Goal: Task Accomplishment & Management: Complete application form

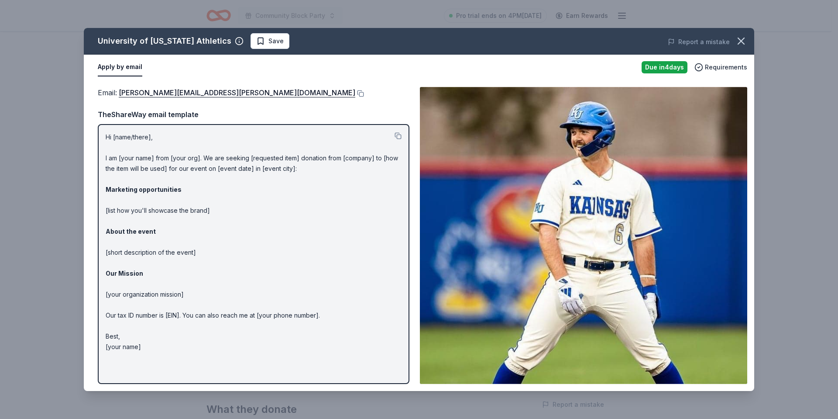
scroll to position [131, 0]
click at [256, 44] on span "Save" at bounding box center [269, 41] width 27 height 10
click at [274, 40] on html "Community Block Party Pro trial ends on 4PM, 9/2 Earn Rewards Due in 4 days Sha…" at bounding box center [419, 78] width 838 height 419
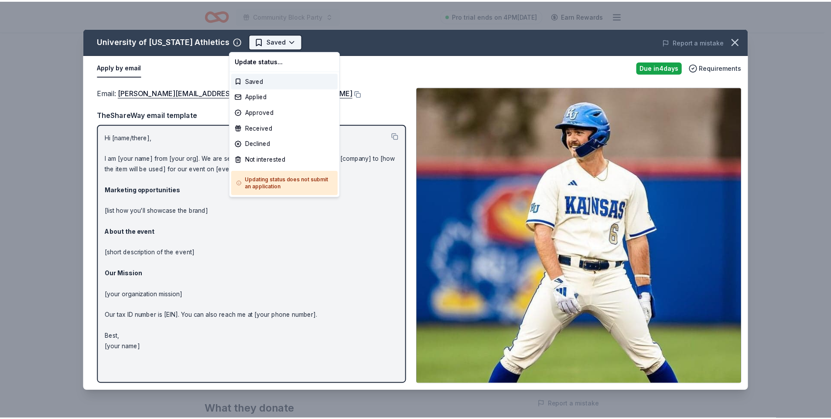
scroll to position [0, 0]
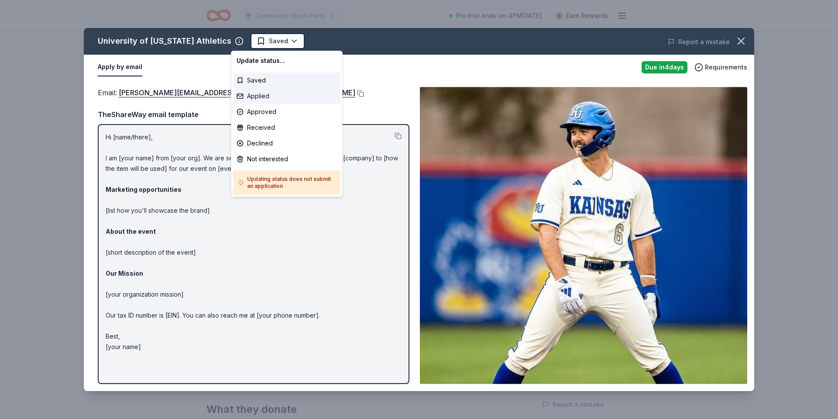
click at [268, 95] on div "Applied" at bounding box center [286, 96] width 107 height 16
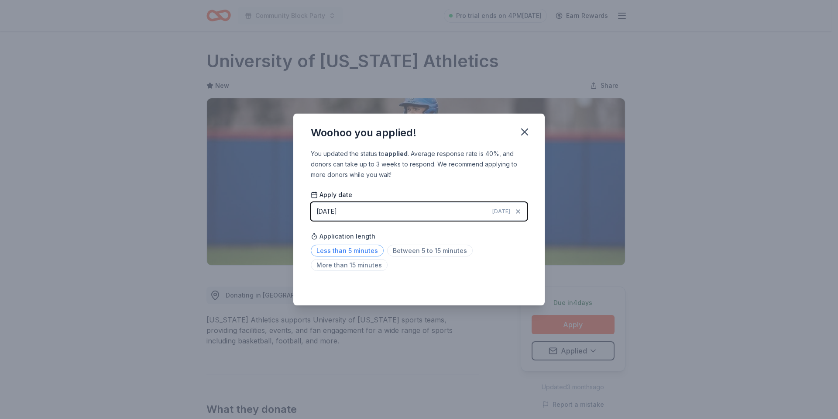
click at [355, 251] on span "Less than 5 minutes" at bounding box center [347, 250] width 73 height 12
click at [634, 146] on div "Woohoo you applied! You updated the status to applied . Average response rate i…" at bounding box center [419, 209] width 838 height 419
click at [519, 130] on icon "button" at bounding box center [524, 132] width 12 height 12
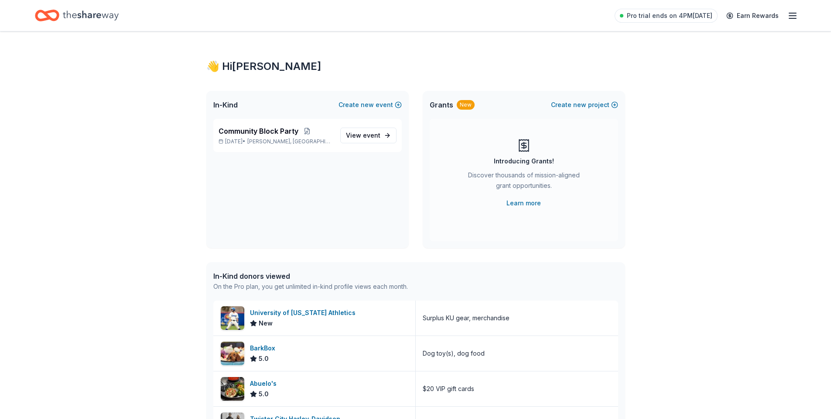
scroll to position [87, 0]
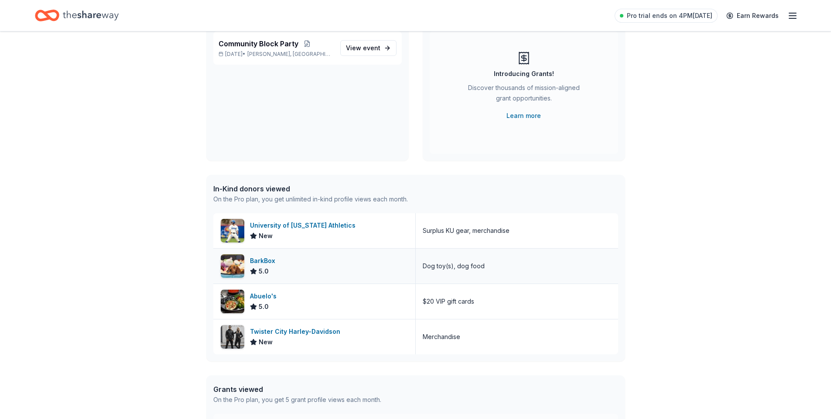
click at [320, 270] on div "BarkBox 5.0" at bounding box center [314, 265] width 203 height 35
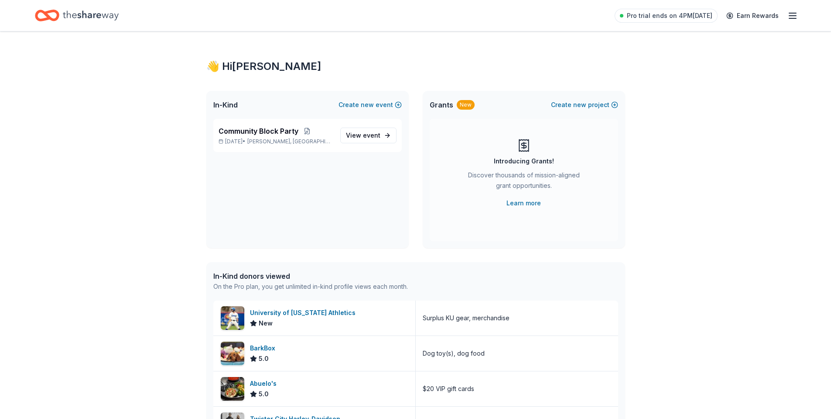
click at [100, 18] on icon "Home" at bounding box center [91, 16] width 56 height 18
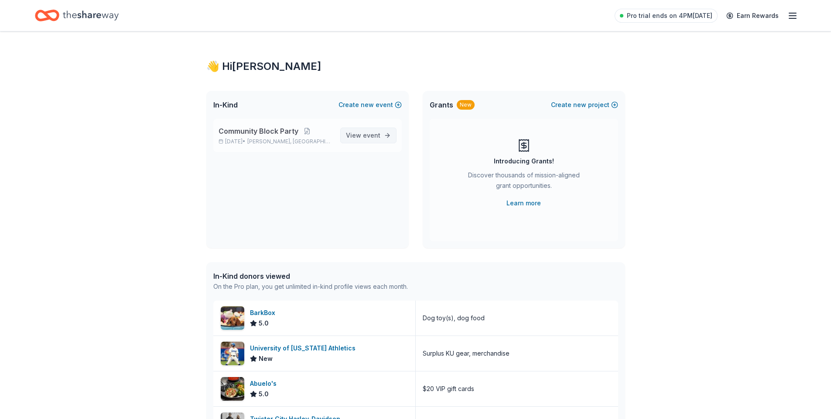
click at [381, 135] on link "View event" at bounding box center [368, 135] width 56 height 16
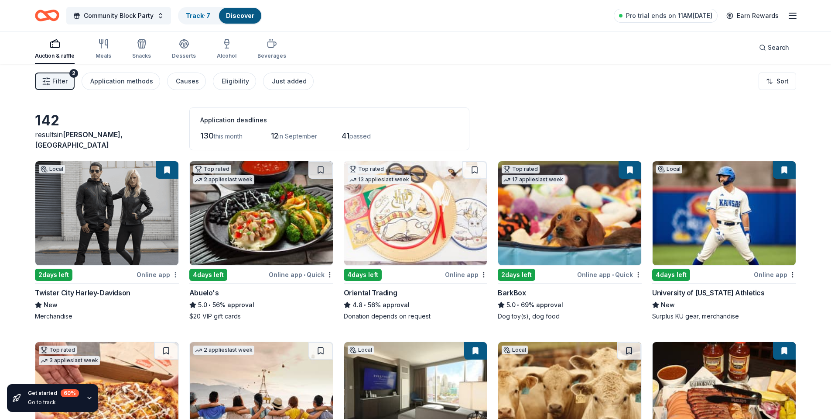
click at [174, 276] on body "Community Block Party Track · 7 Discover Pro trial ends on 11AM, 9/2 Earn Rewar…" at bounding box center [415, 209] width 831 height 419
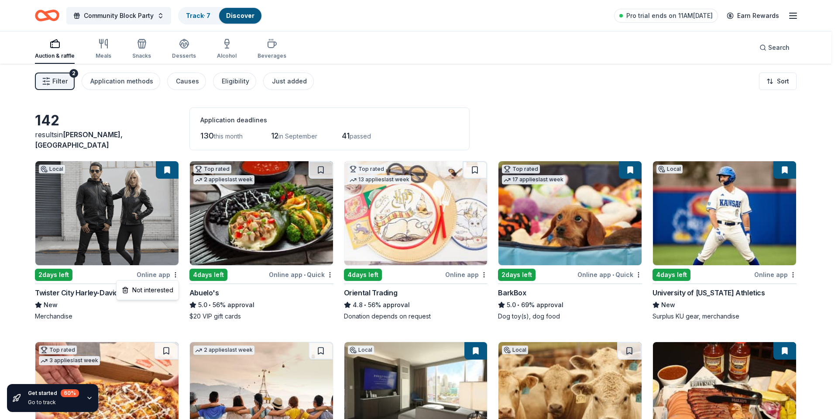
click at [166, 168] on html "Community Block Party Track · 7 Discover Pro trial ends on 11AM, 9/2 Earn Rewar…" at bounding box center [419, 209] width 838 height 419
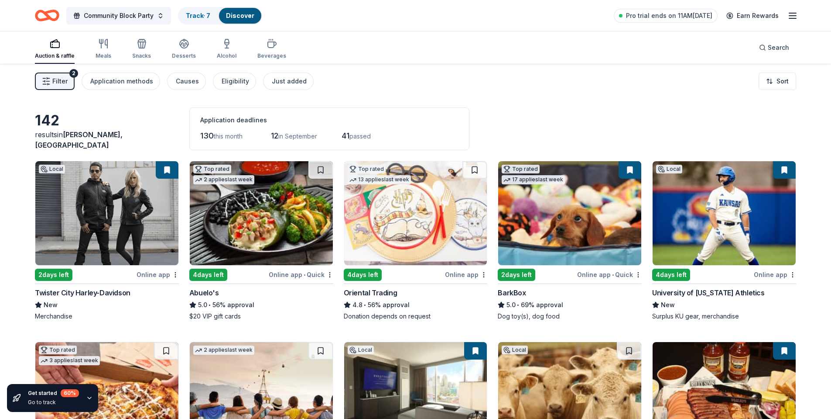
click at [124, 197] on img at bounding box center [106, 213] width 143 height 104
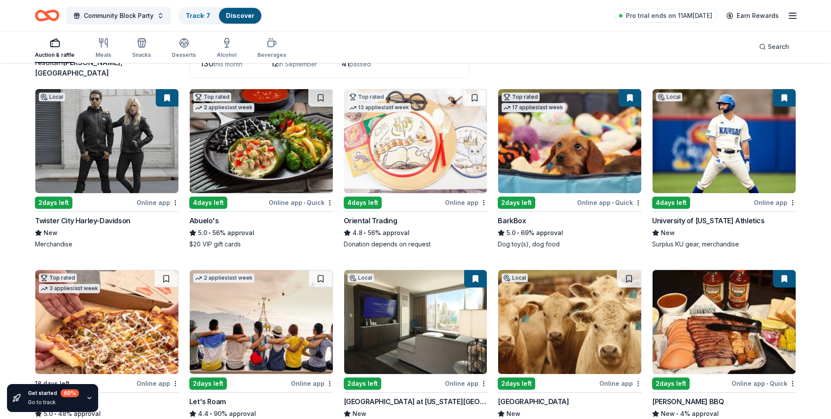
scroll to position [203, 0]
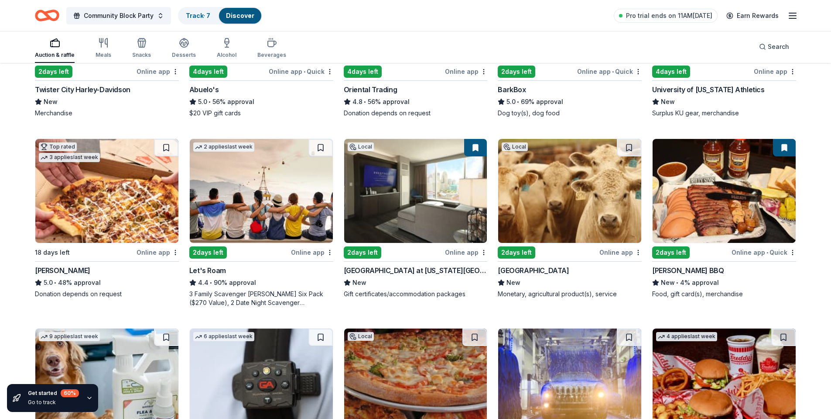
click at [218, 251] on div "2 days left" at bounding box center [208, 252] width 38 height 12
click at [398, 194] on img at bounding box center [415, 191] width 143 height 104
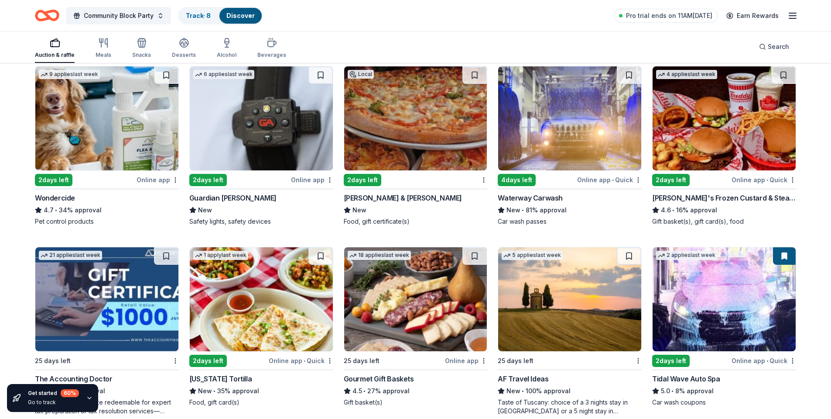
scroll to position [290, 0]
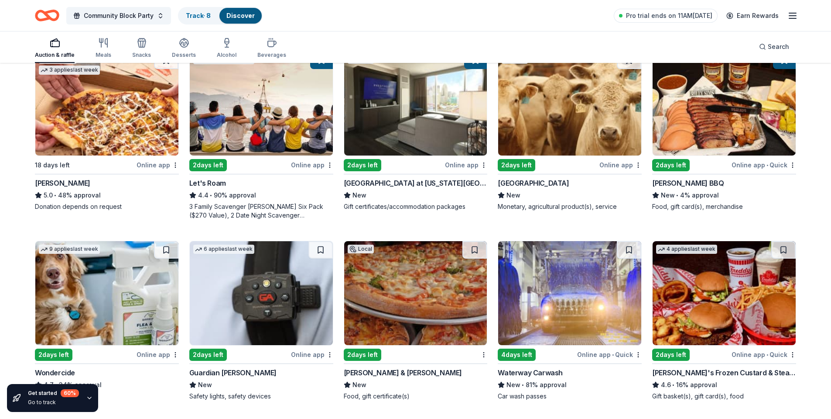
click at [725, 125] on img at bounding box center [724, 103] width 143 height 104
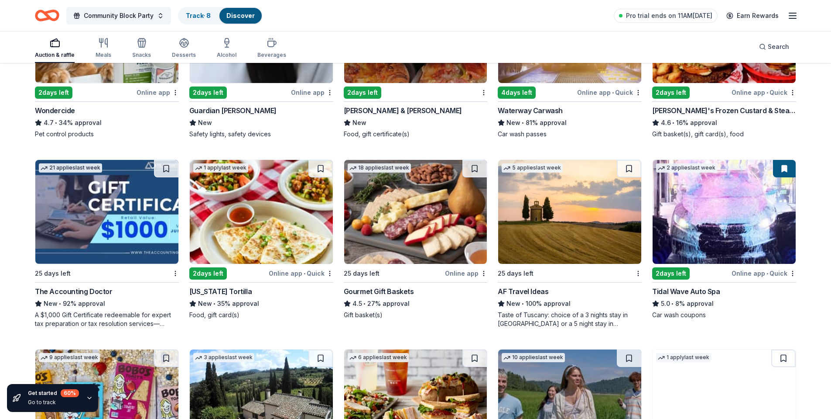
scroll to position [421, 0]
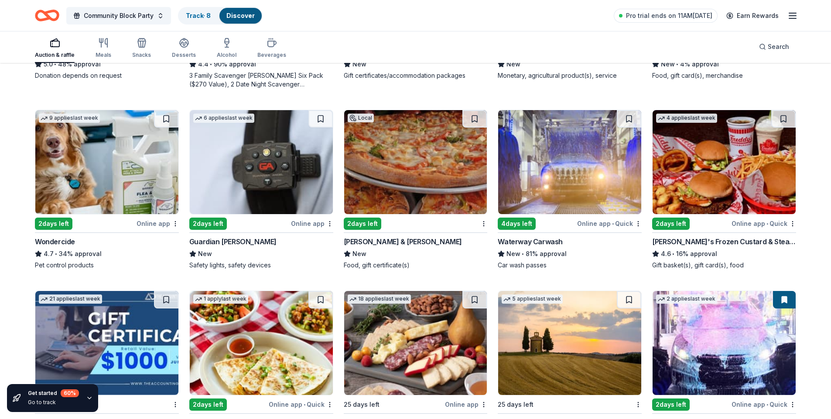
click at [745, 154] on img at bounding box center [724, 162] width 143 height 104
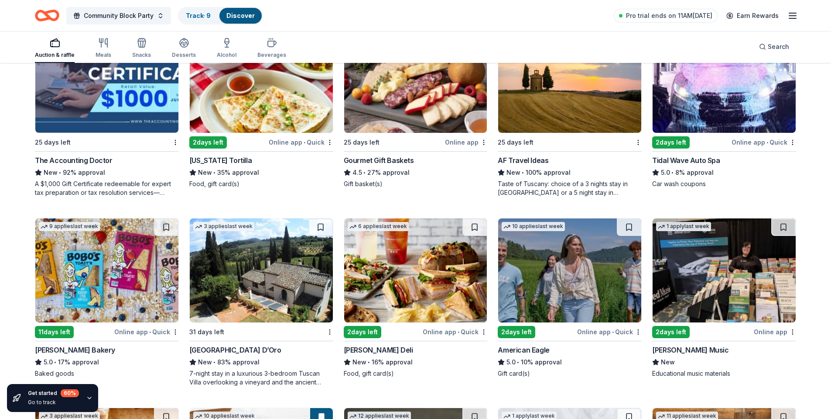
scroll to position [858, 0]
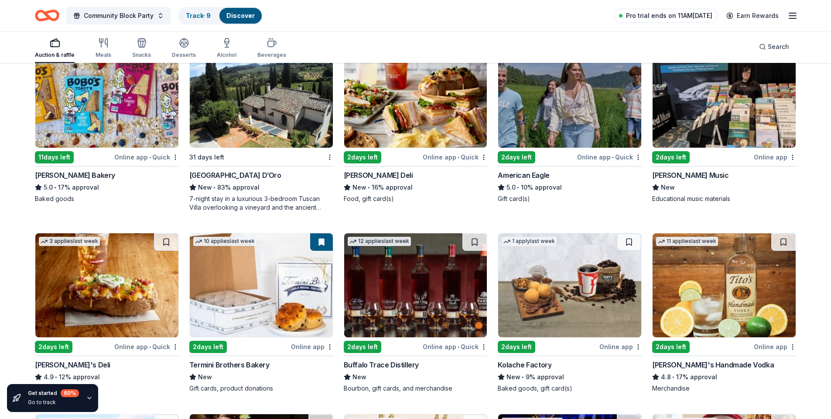
click at [689, 17] on span "Pro trial ends on 11AM, 9/2" at bounding box center [669, 15] width 86 height 10
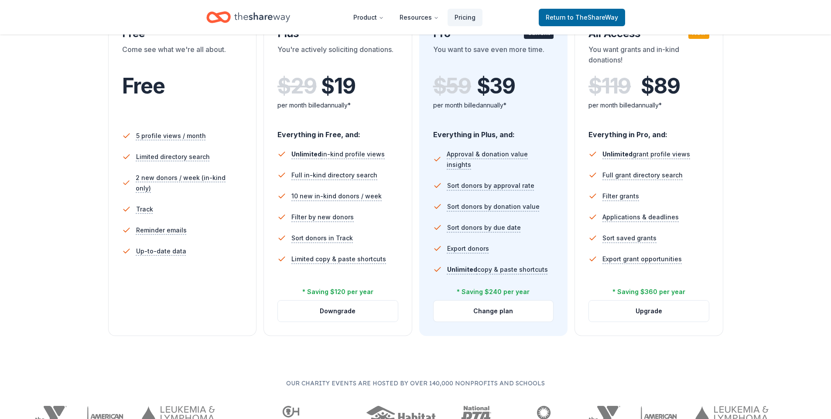
scroll to position [349, 0]
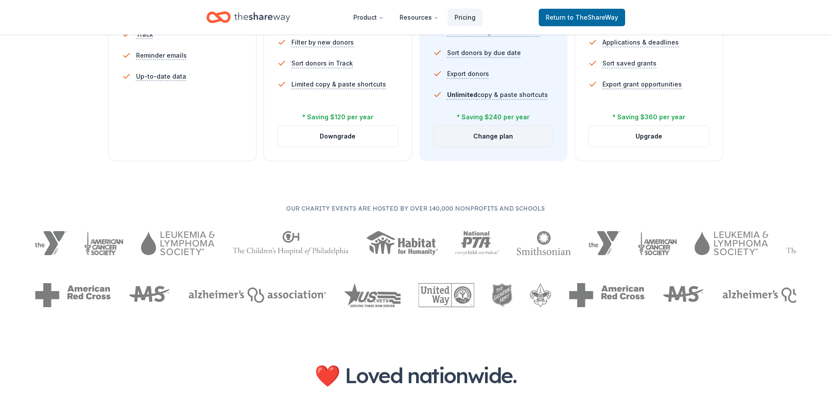
click at [475, 139] on button "Change plan" at bounding box center [494, 136] width 120 height 21
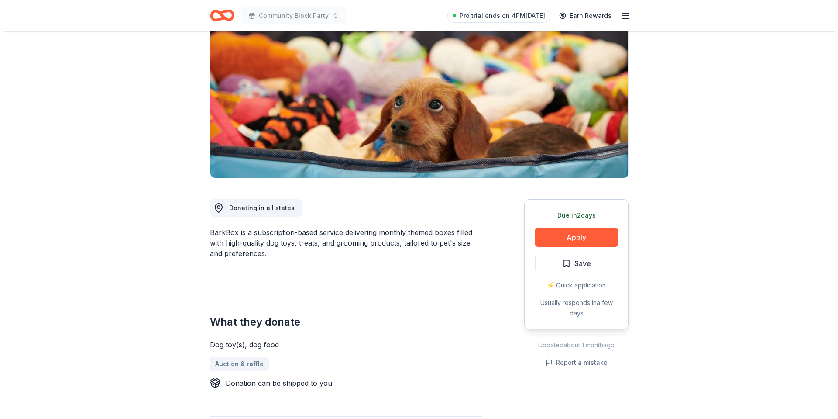
scroll to position [175, 0]
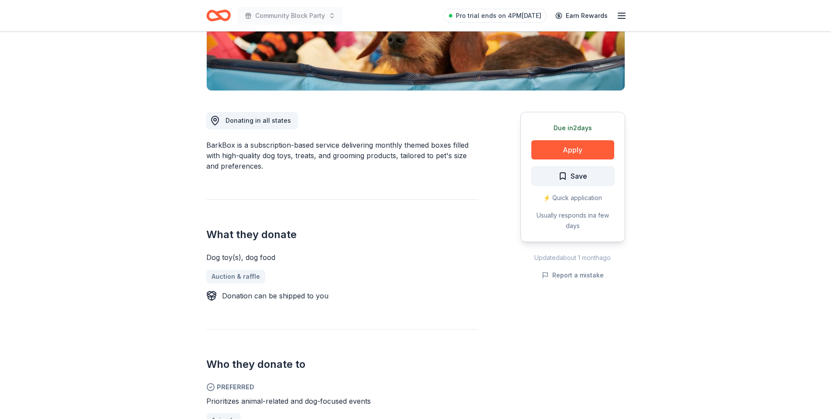
click at [562, 179] on span "Save" at bounding box center [573, 175] width 29 height 11
click at [600, 178] on html "Community Block Party Pro trial ends on 4PM, 9/2 Earn Rewards Due in 2 days Sha…" at bounding box center [415, 34] width 831 height 419
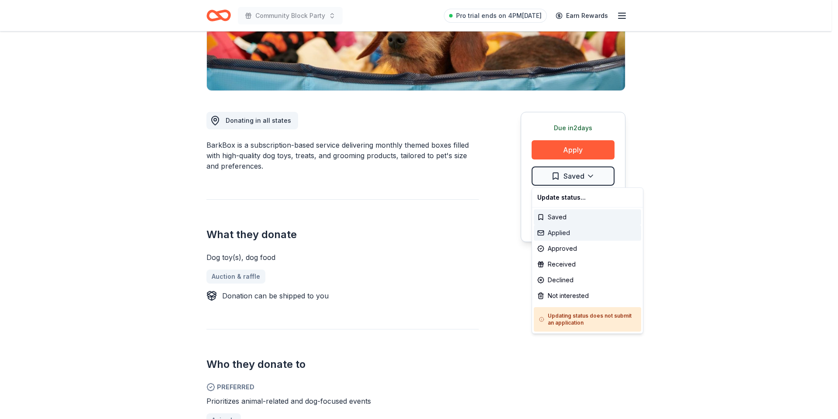
click at [570, 236] on div "Applied" at bounding box center [587, 233] width 107 height 16
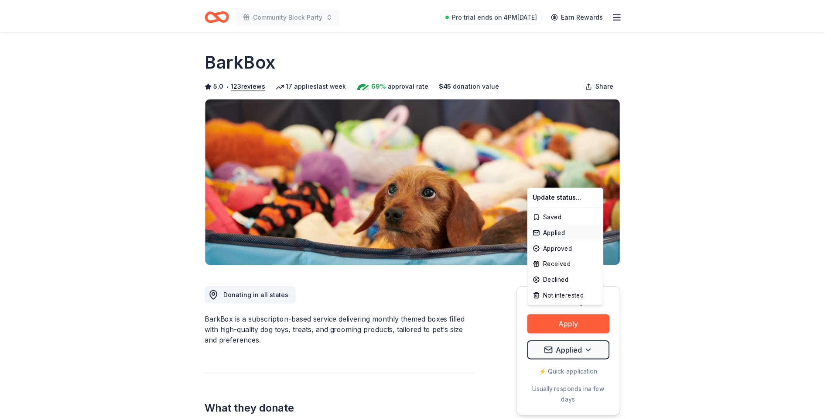
scroll to position [0, 0]
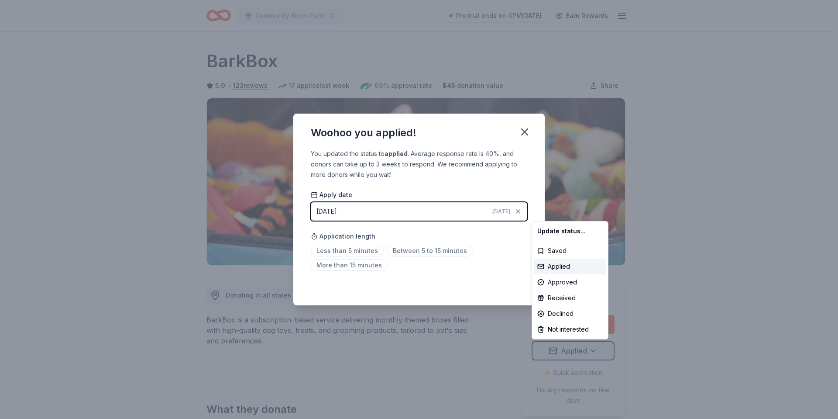
click at [519, 290] on html "Community Block Party Pro trial ends on 4PM, 9/2 Earn Rewards Due in 2 days Sha…" at bounding box center [419, 209] width 838 height 419
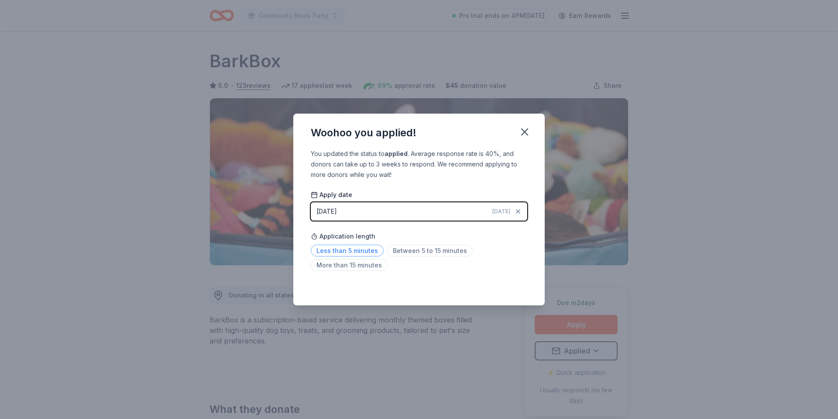
click at [353, 253] on span "Less than 5 minutes" at bounding box center [347, 250] width 73 height 12
click at [526, 129] on icon "button" at bounding box center [525, 132] width 6 height 6
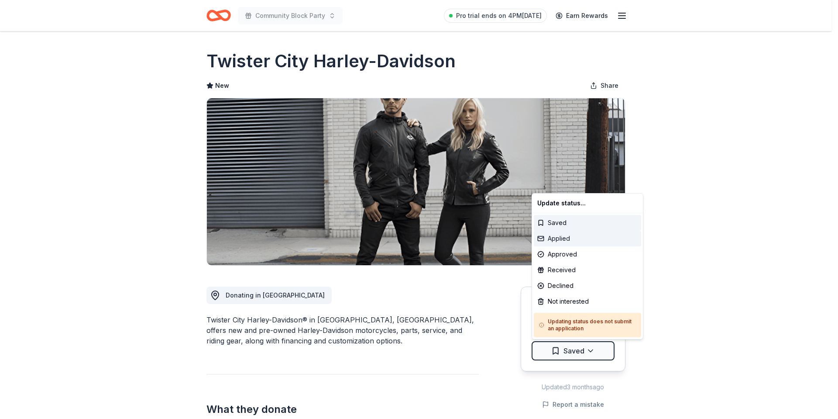
click at [564, 237] on div "Applied" at bounding box center [587, 238] width 107 height 16
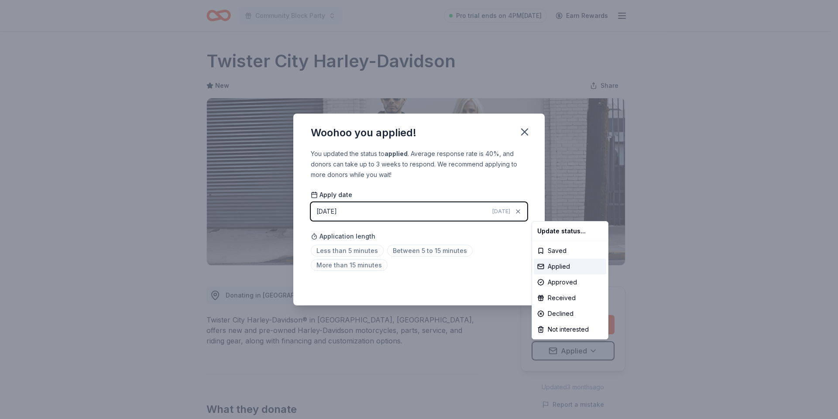
click at [509, 290] on html "Community Block Party Pro trial ends on 4PM[DATE] Earn Rewards Due [DATE] Share…" at bounding box center [419, 209] width 838 height 419
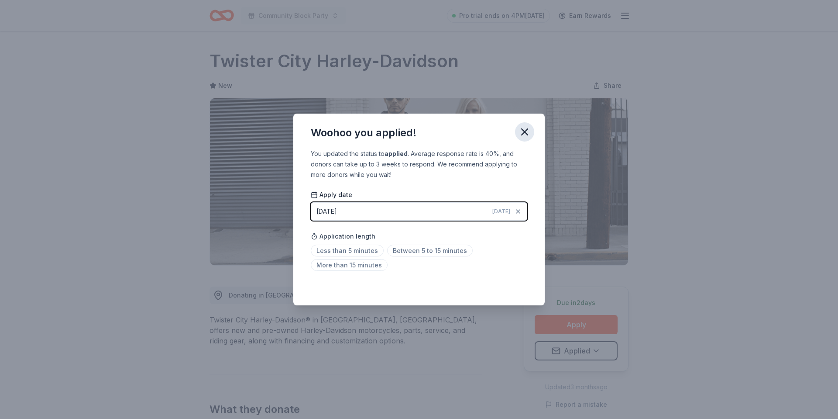
click at [525, 128] on icon "button" at bounding box center [524, 132] width 12 height 12
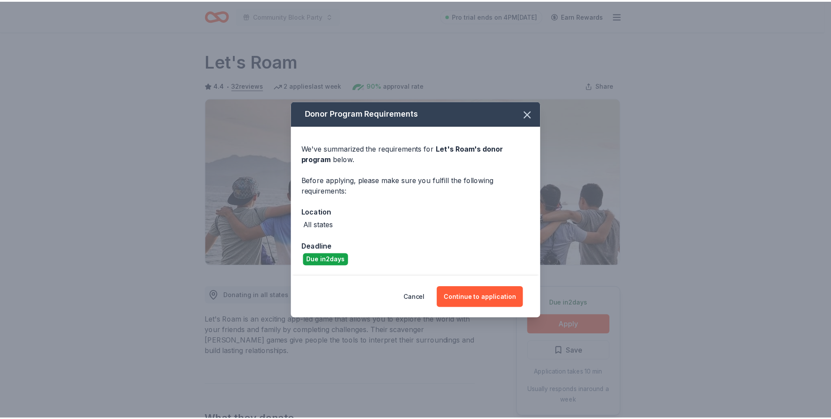
scroll to position [131, 0]
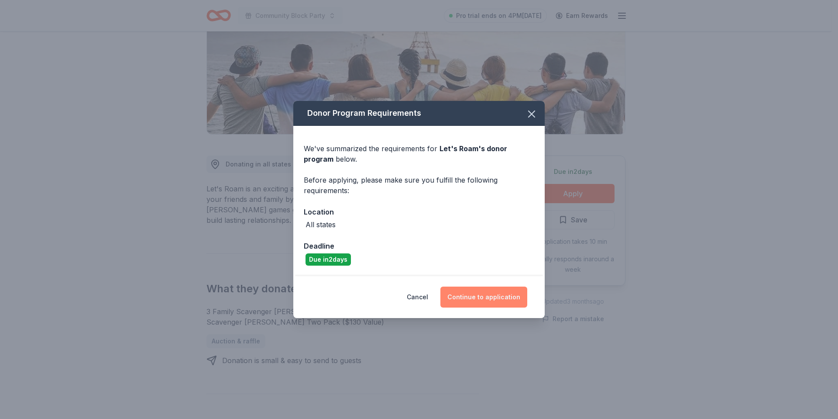
click at [494, 298] on button "Continue to application" at bounding box center [483, 296] width 87 height 21
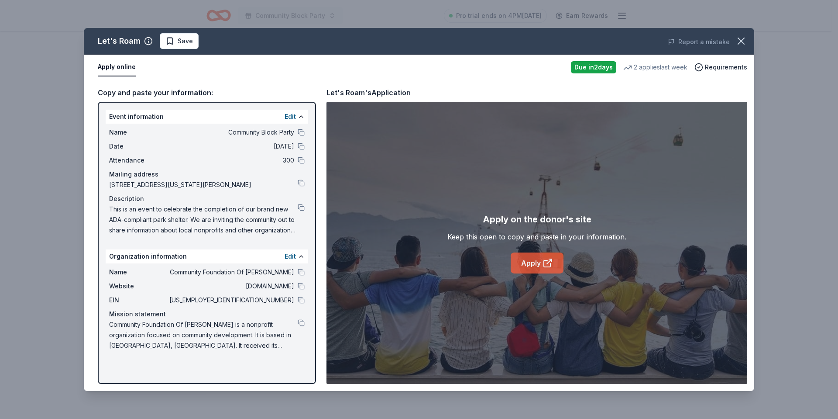
click at [535, 258] on link "Apply" at bounding box center [537, 262] width 53 height 21
click at [166, 91] on div "Copy and paste your information:" at bounding box center [207, 92] width 218 height 11
click at [169, 40] on span "Save" at bounding box center [178, 41] width 27 height 10
click at [737, 42] on icon "button" at bounding box center [741, 41] width 12 height 12
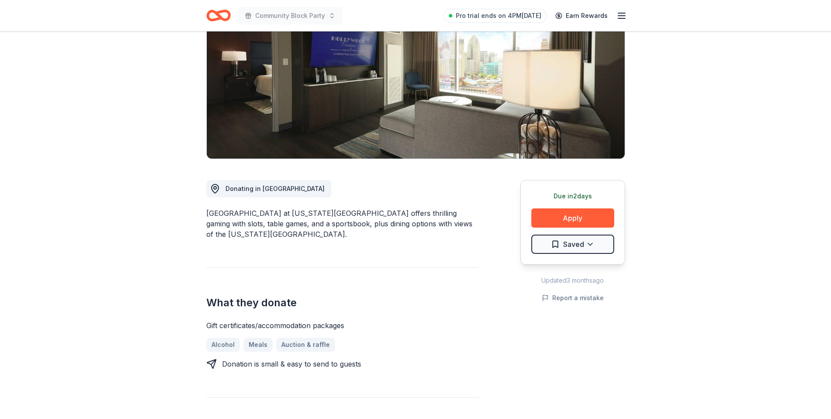
scroll to position [131, 0]
click at [584, 208] on button "Apply" at bounding box center [573, 217] width 83 height 19
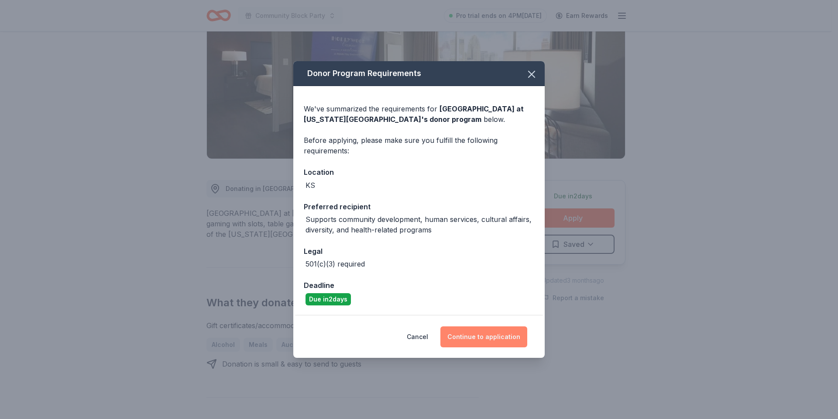
click at [503, 340] on button "Continue to application" at bounding box center [483, 336] width 87 height 21
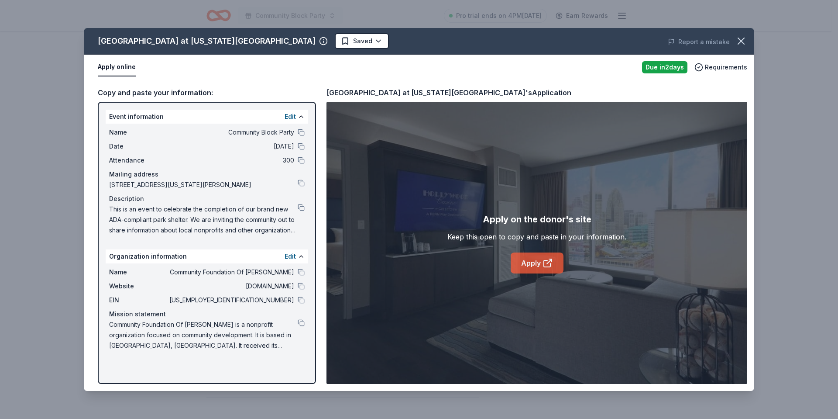
click at [552, 257] on link "Apply" at bounding box center [537, 262] width 53 height 21
click at [794, 62] on div "Hollywood Casino at Kansas Speedway Saved Report a mistake Apply online Due in …" at bounding box center [419, 209] width 838 height 419
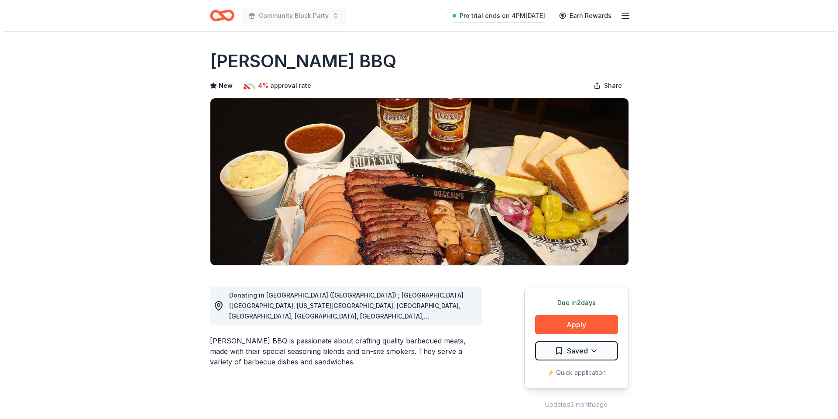
scroll to position [175, 0]
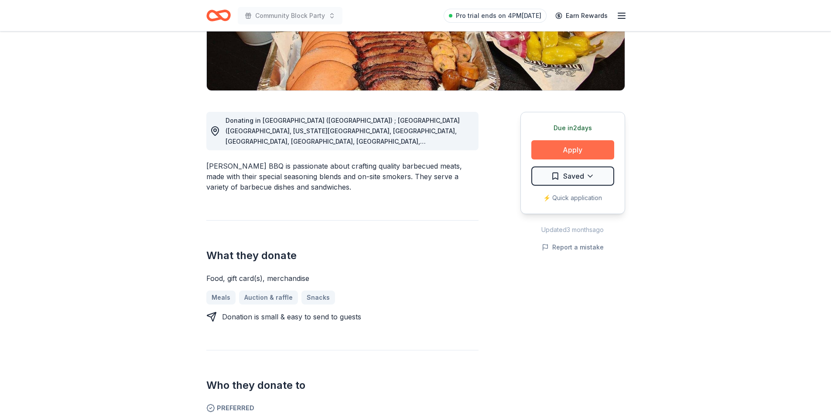
click at [586, 151] on button "Apply" at bounding box center [573, 149] width 83 height 19
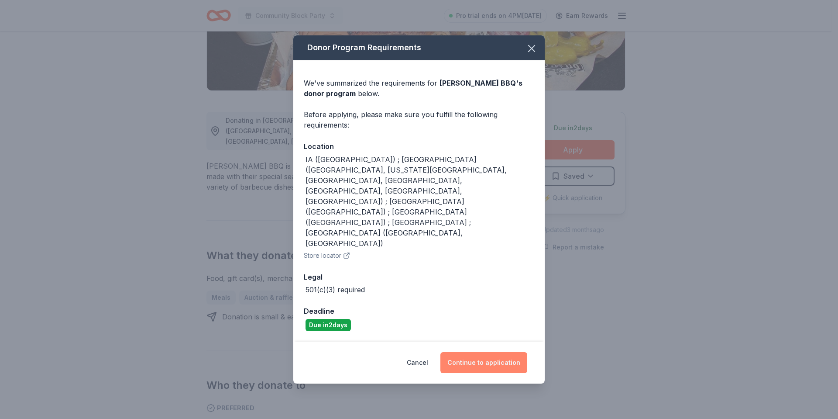
click at [479, 352] on button "Continue to application" at bounding box center [483, 362] width 87 height 21
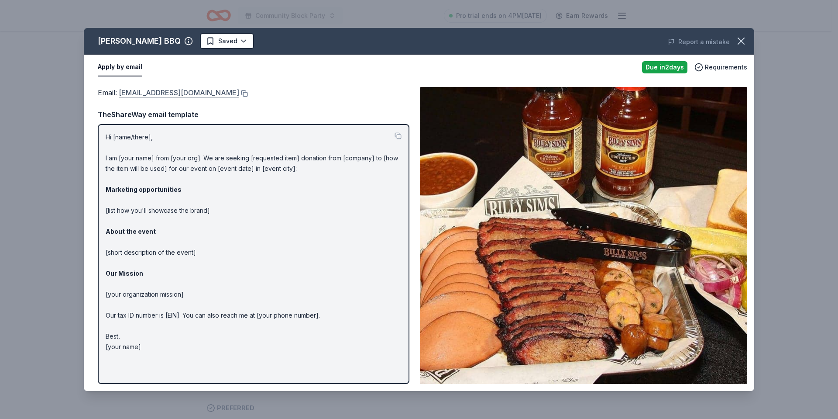
click at [163, 95] on link "[EMAIL_ADDRESS][DOMAIN_NAME]" at bounding box center [179, 92] width 120 height 11
drag, startPoint x: 182, startPoint y: 93, endPoint x: 263, endPoint y: 88, distance: 80.9
click at [270, 79] on div "Apply by email Due [DATE] Requirements" at bounding box center [419, 67] width 670 height 25
click at [239, 96] on button at bounding box center [243, 93] width 9 height 7
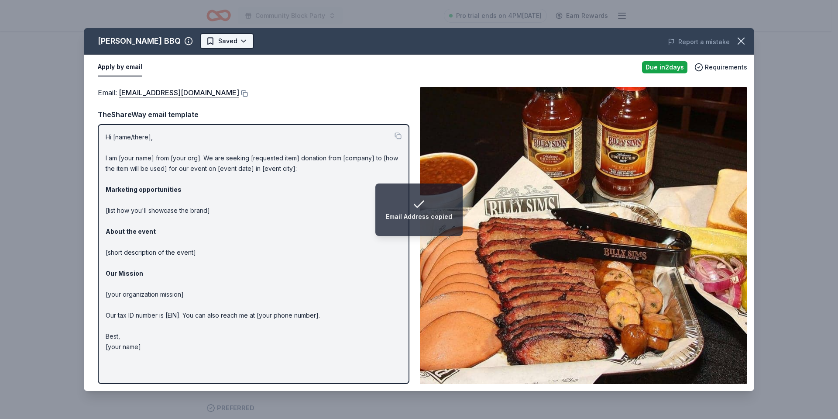
click at [220, 40] on html "Email Address copied Community Block Party Pro trial ends on 4PM[DATE] Earn Rew…" at bounding box center [419, 34] width 838 height 419
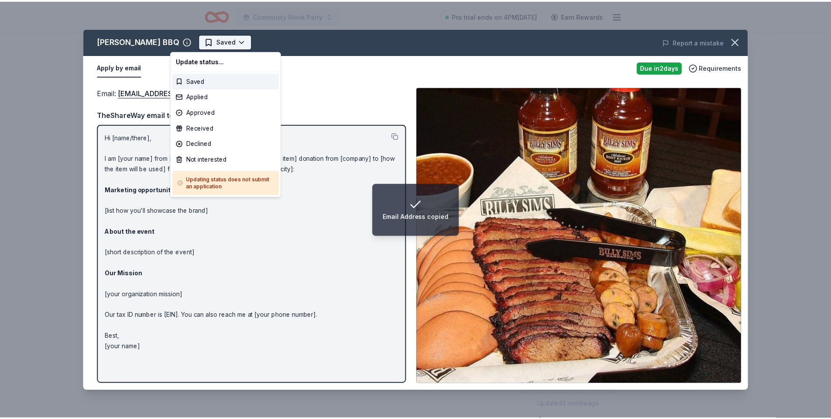
scroll to position [0, 0]
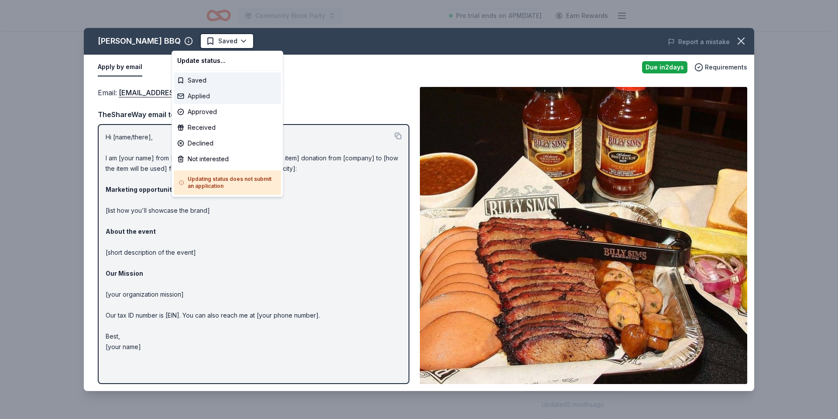
click at [203, 99] on div "Applied" at bounding box center [227, 96] width 107 height 16
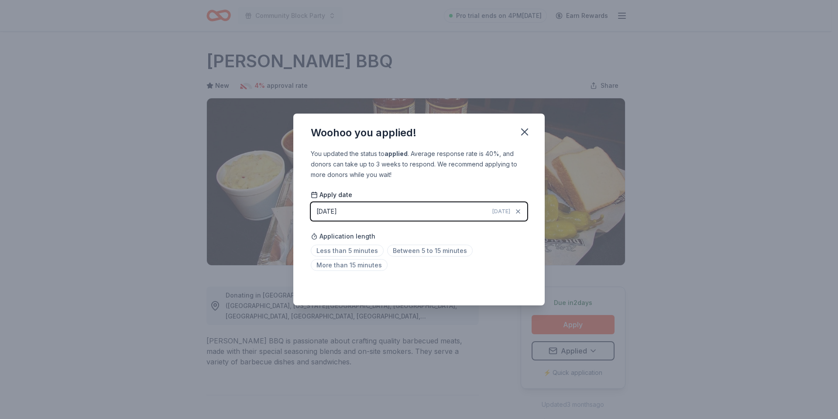
click at [511, 284] on div "Saved" at bounding box center [419, 286] width 216 height 10
click at [630, 134] on div "Woohoo you applied! You updated the status to applied . Average response rate i…" at bounding box center [419, 209] width 838 height 419
click at [354, 248] on span "Less than 5 minutes" at bounding box center [347, 250] width 73 height 12
click at [526, 138] on button "button" at bounding box center [524, 131] width 19 height 19
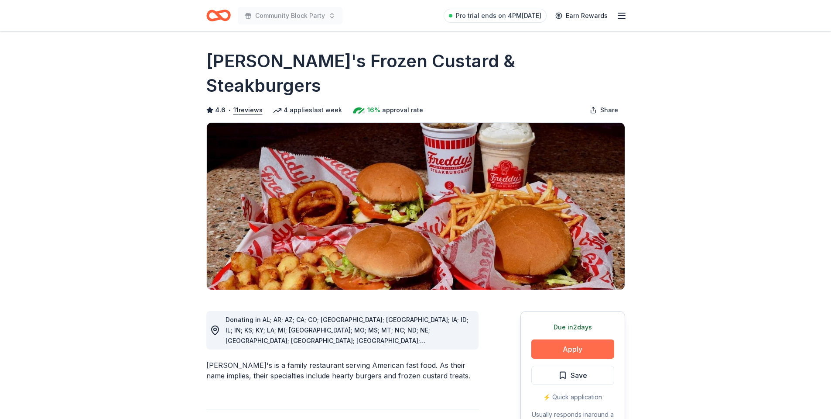
click at [566, 339] on button "Apply" at bounding box center [573, 348] width 83 height 19
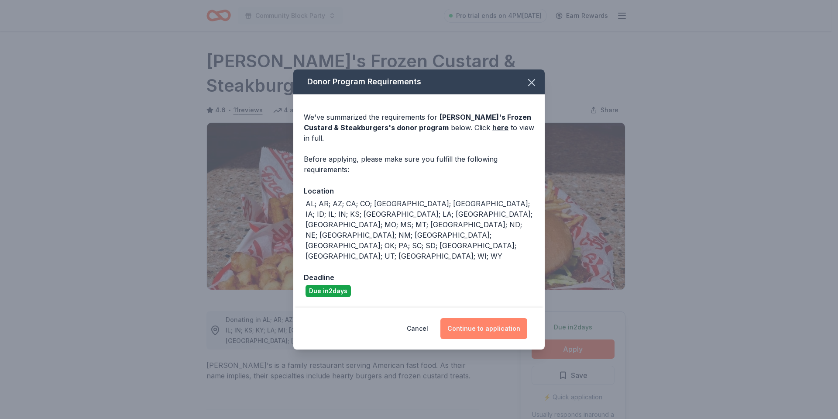
click at [491, 318] on button "Continue to application" at bounding box center [483, 328] width 87 height 21
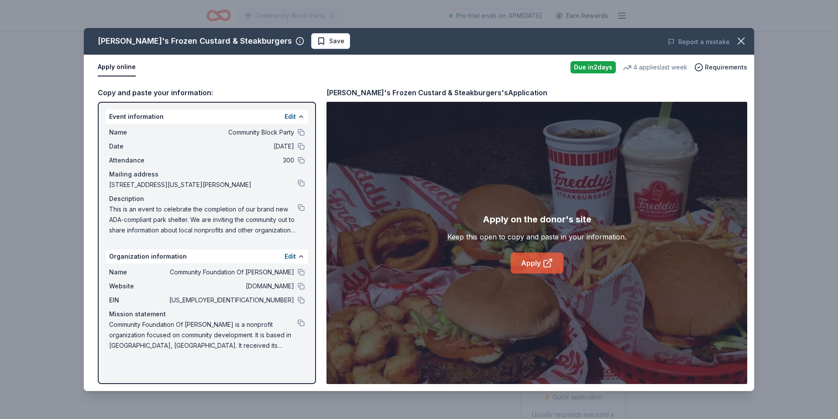
click at [539, 261] on link "Apply" at bounding box center [537, 262] width 53 height 21
click at [317, 44] on span "Save" at bounding box center [330, 41] width 27 height 10
click at [318, 43] on html "Community Block Party Pro trial ends on 4PM, 9/2 Earn Rewards Due in 2 days Sha…" at bounding box center [419, 209] width 838 height 419
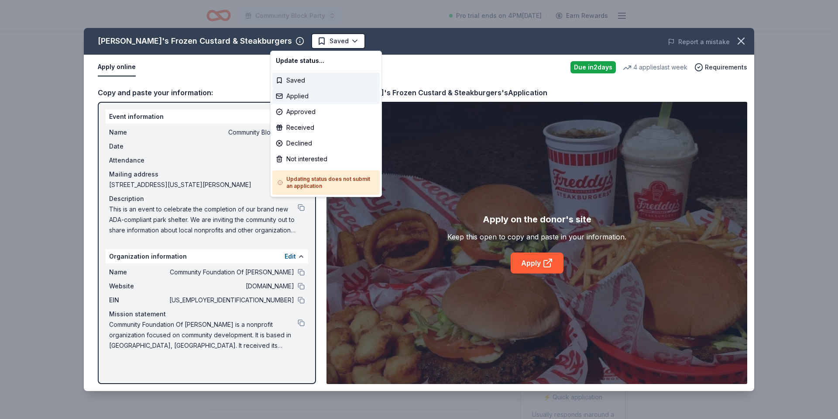
click at [309, 93] on div "Applied" at bounding box center [325, 96] width 107 height 16
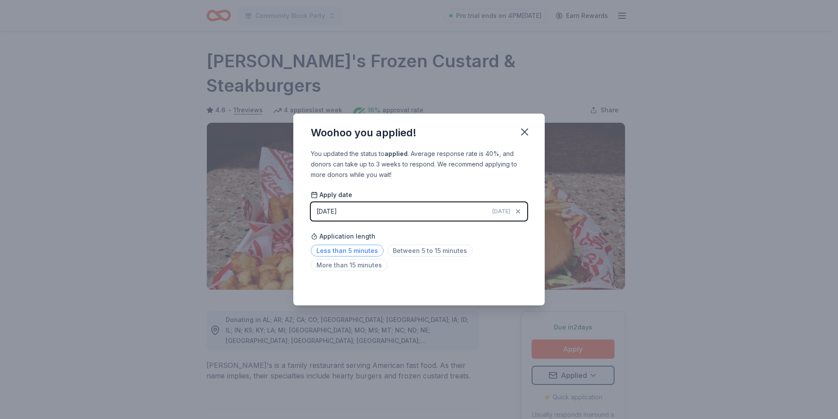
click at [346, 248] on span "Less than 5 minutes" at bounding box center [347, 250] width 73 height 12
click at [526, 137] on icon "button" at bounding box center [524, 132] width 12 height 12
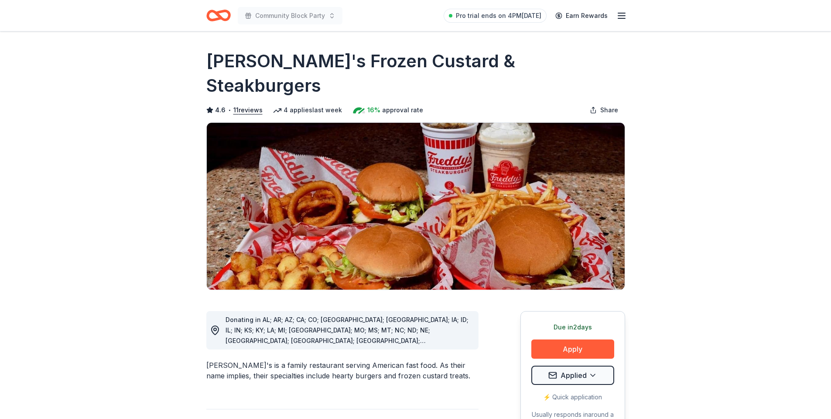
scroll to position [87, 0]
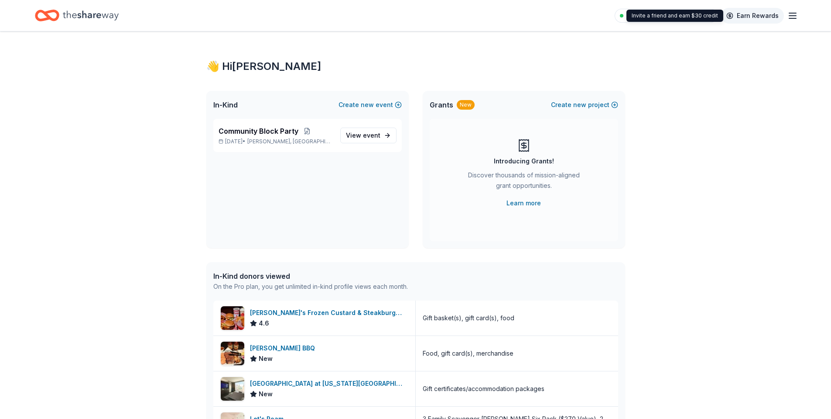
click at [764, 14] on link "Earn Rewards" at bounding box center [752, 16] width 63 height 16
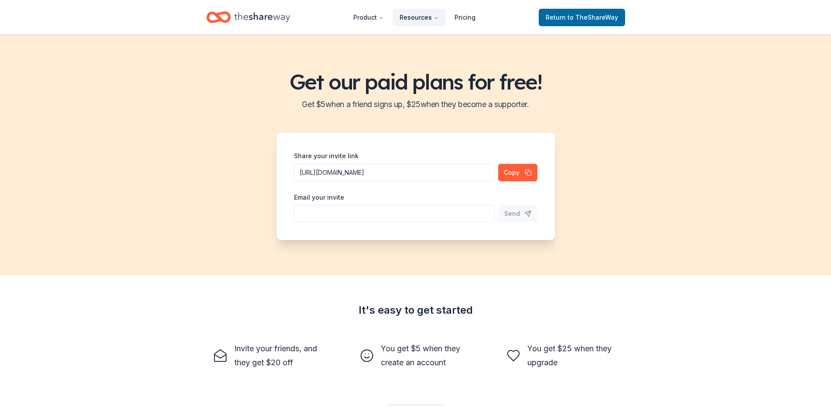
click at [433, 16] on button "Resources" at bounding box center [419, 17] width 53 height 17
